Goal: Check status

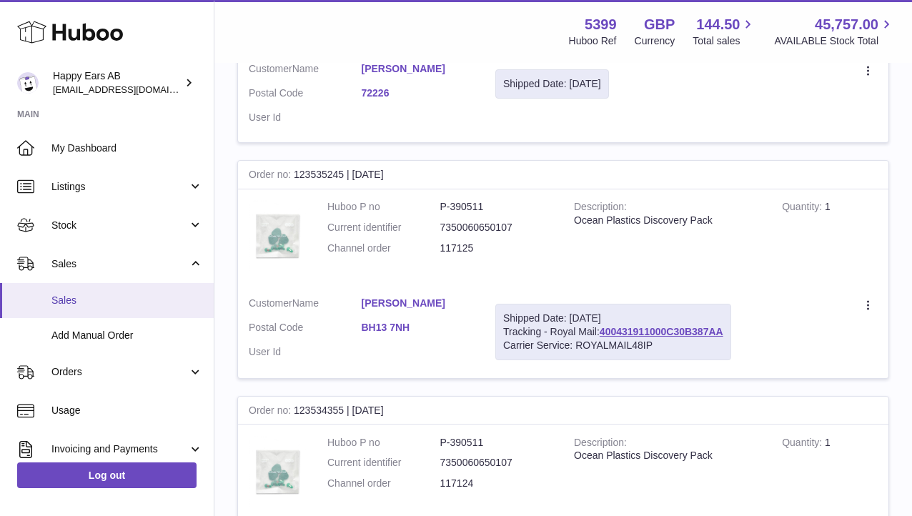
click at [92, 302] on span "Sales" at bounding box center [127, 301] width 152 height 14
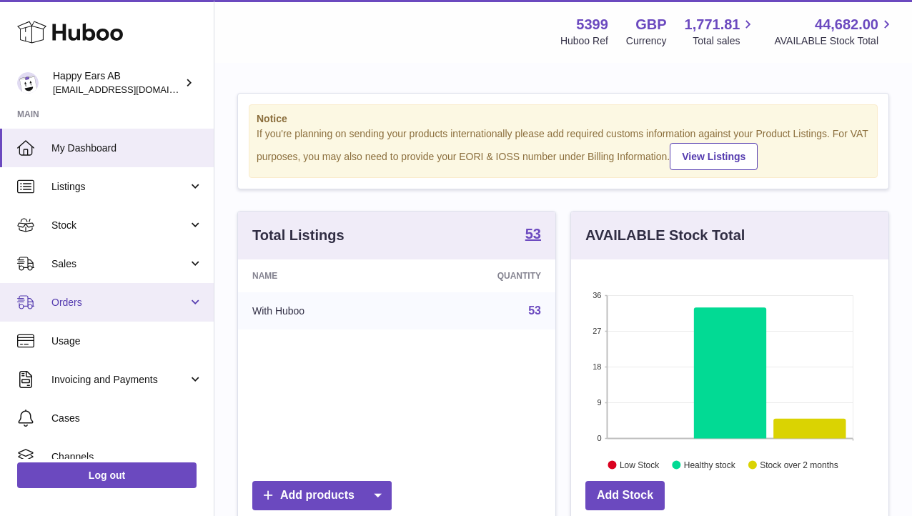
click at [116, 302] on span "Orders" at bounding box center [119, 303] width 137 height 14
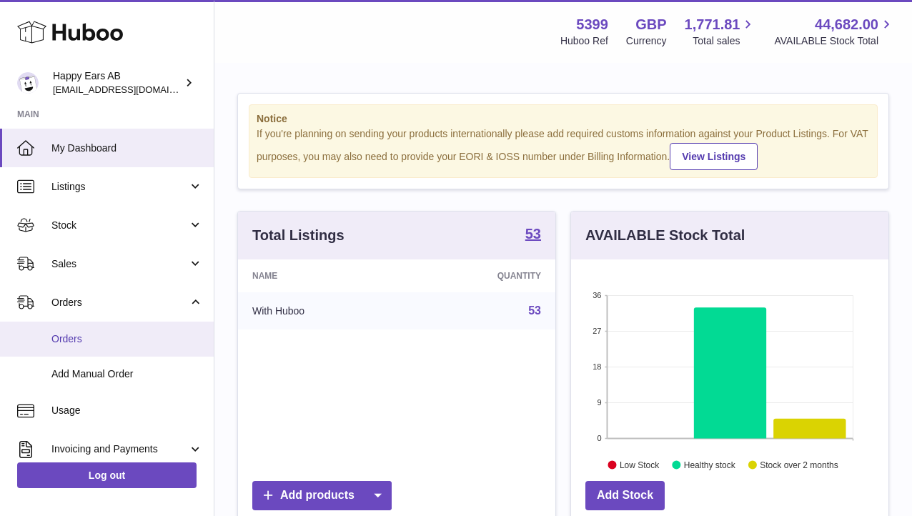
click at [121, 332] on link "Orders" at bounding box center [107, 339] width 214 height 35
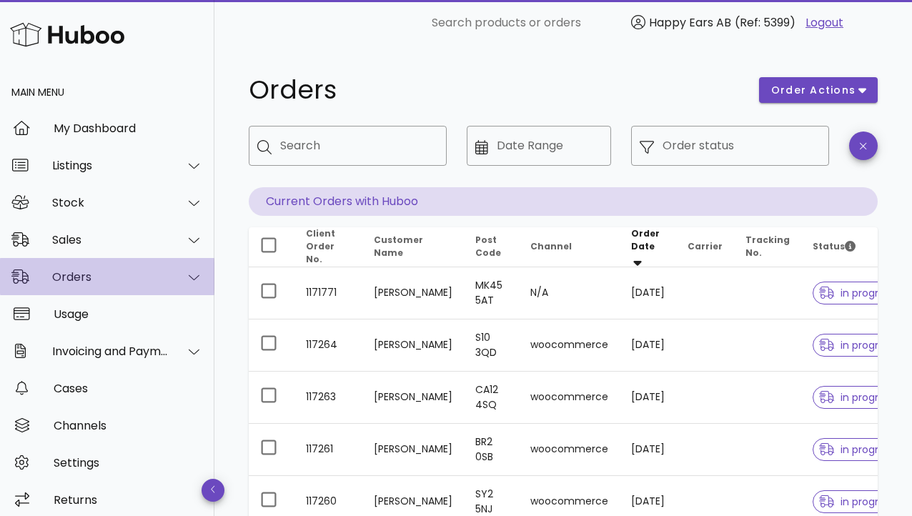
click at [122, 285] on div "Orders" at bounding box center [107, 276] width 215 height 37
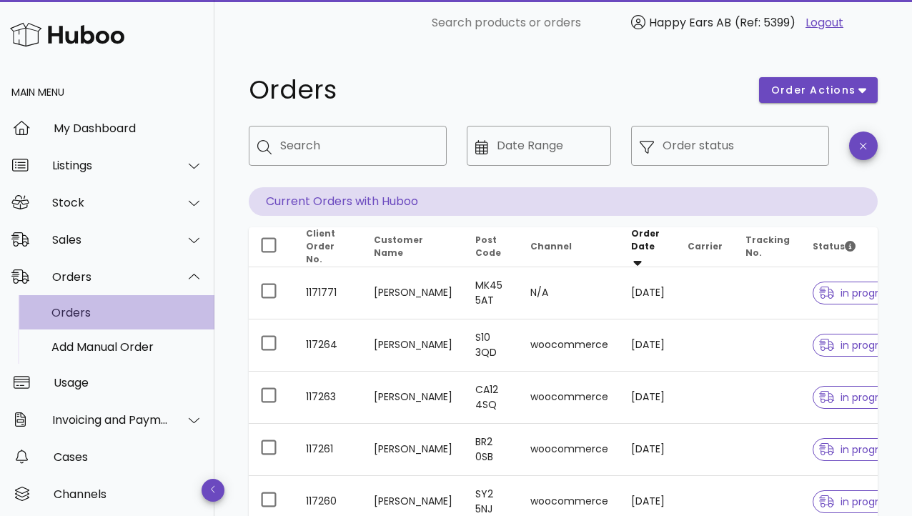
click at [131, 314] on div "Orders" at bounding box center [127, 313] width 152 height 14
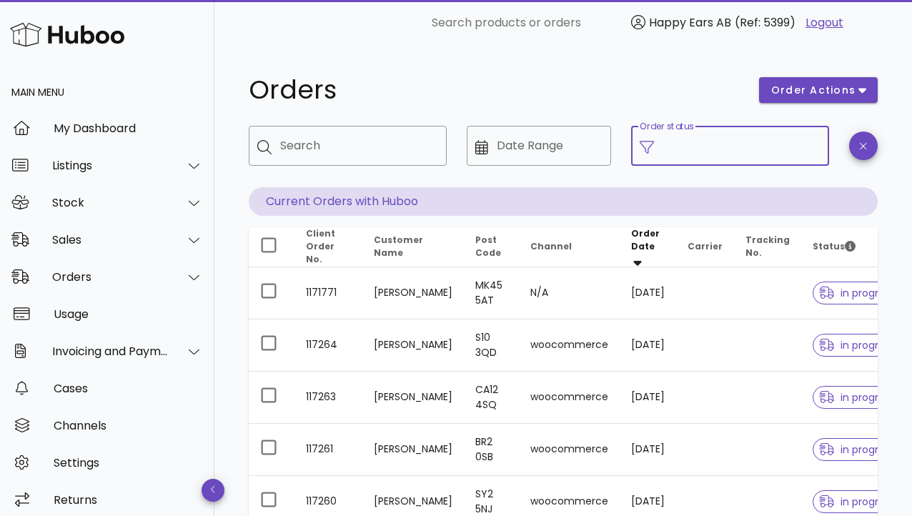
click at [692, 146] on input "Order status" at bounding box center [742, 145] width 158 height 23
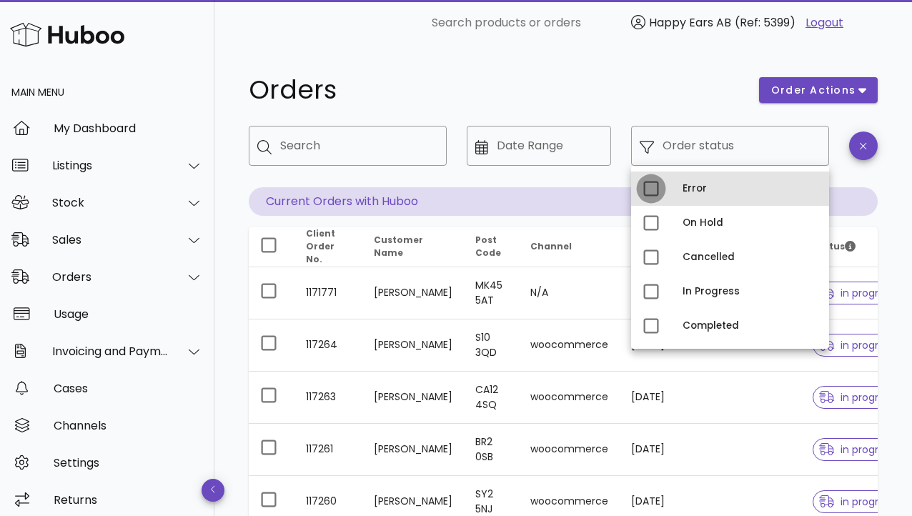
click at [654, 189] on div at bounding box center [651, 189] width 24 height 24
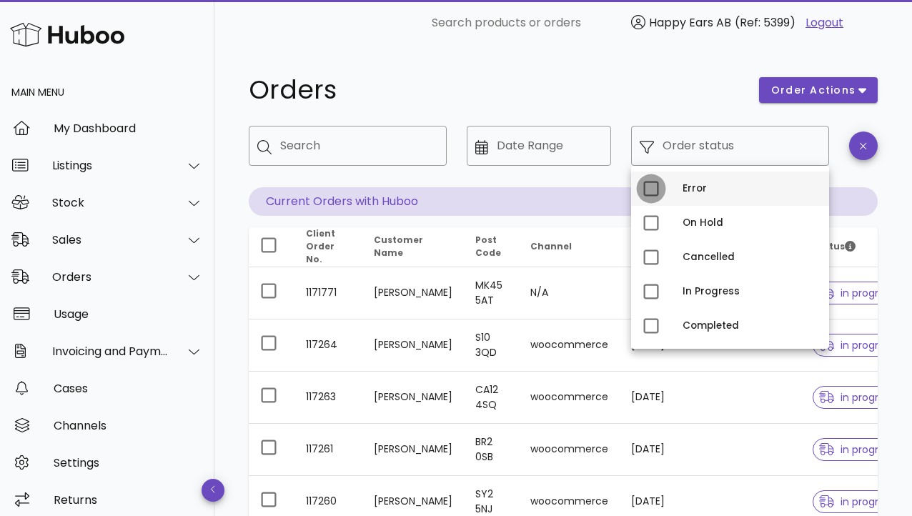
type input "**********"
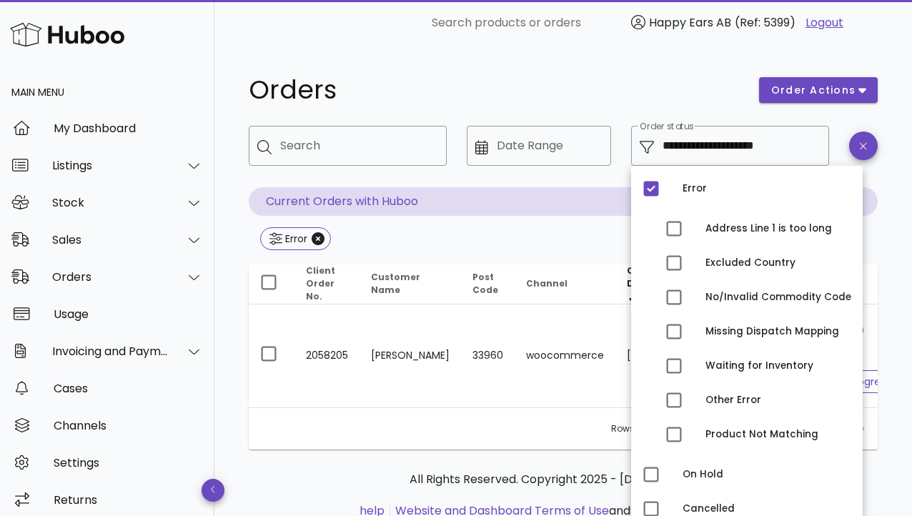
click at [588, 102] on h1 "Orders" at bounding box center [495, 90] width 493 height 26
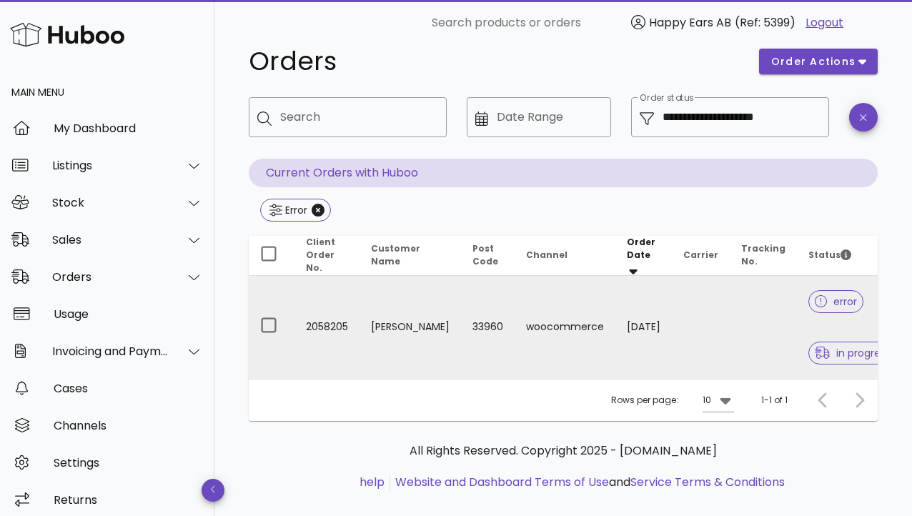
scroll to position [44, 0]
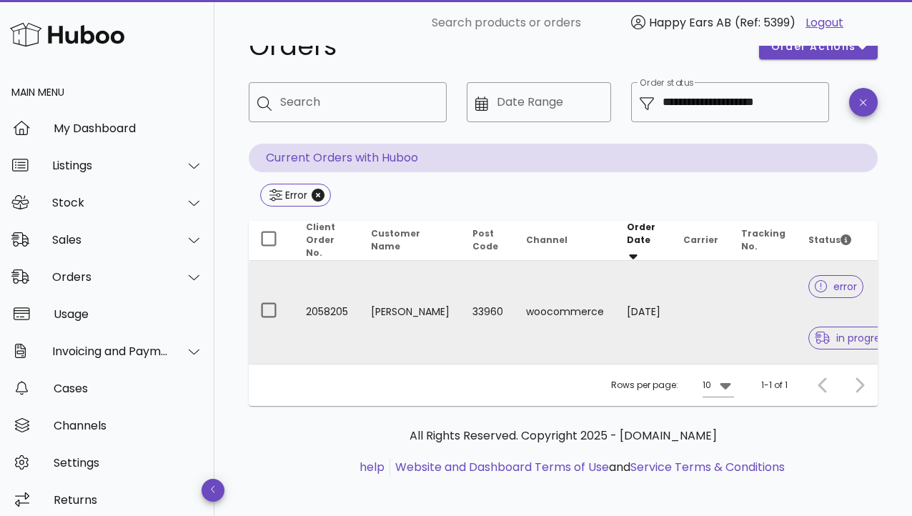
click at [515, 302] on td "woocommerce" at bounding box center [565, 312] width 101 height 103
